Goal: Task Accomplishment & Management: Manage account settings

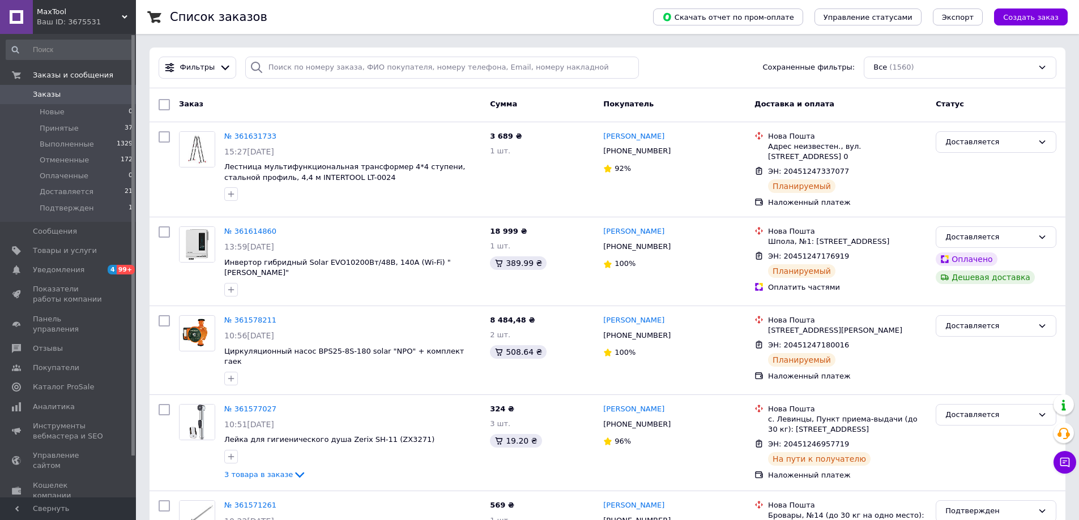
click at [624, 16] on div "Список заказов" at bounding box center [400, 17] width 460 height 34
